Goal: Find specific page/section: Find specific page/section

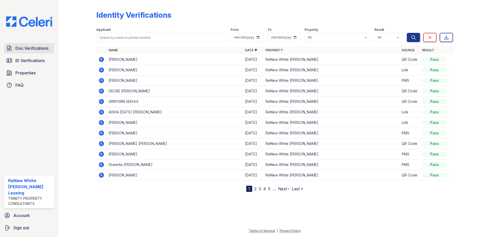
click at [31, 46] on span "Doc Verifications" at bounding box center [31, 48] width 33 height 6
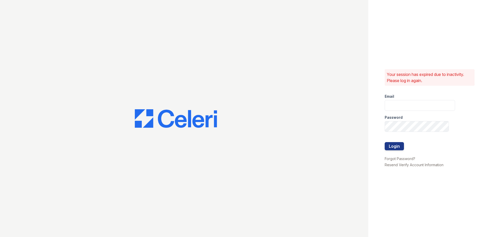
type input "renewwhitemarsh@trinity-pm.com"
click at [388, 149] on button "Login" at bounding box center [394, 146] width 19 height 8
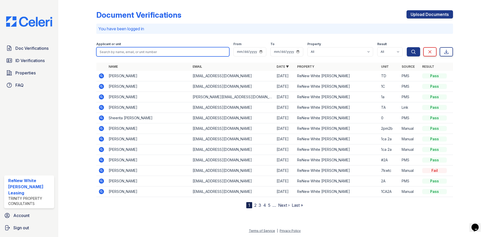
click at [135, 50] on input "search" at bounding box center [162, 51] width 133 height 9
type input "cedtrice"
click at [407, 47] on button "Search" at bounding box center [413, 51] width 13 height 9
